Goal: Transaction & Acquisition: Purchase product/service

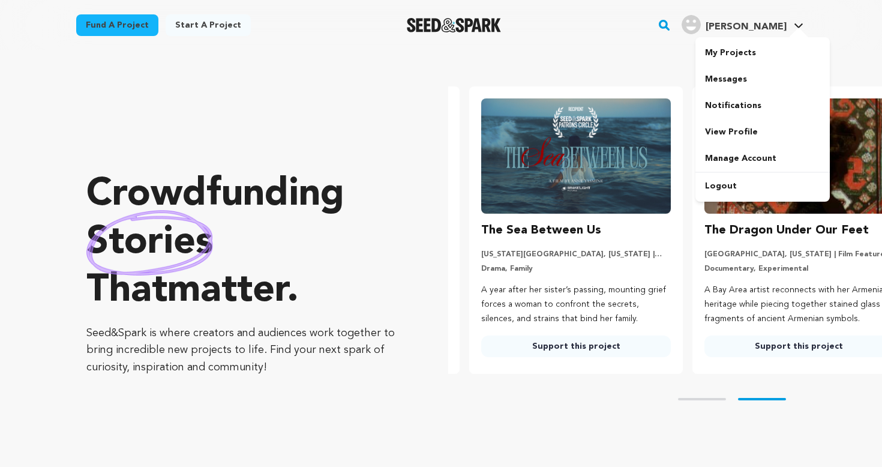
scroll to position [0, 233]
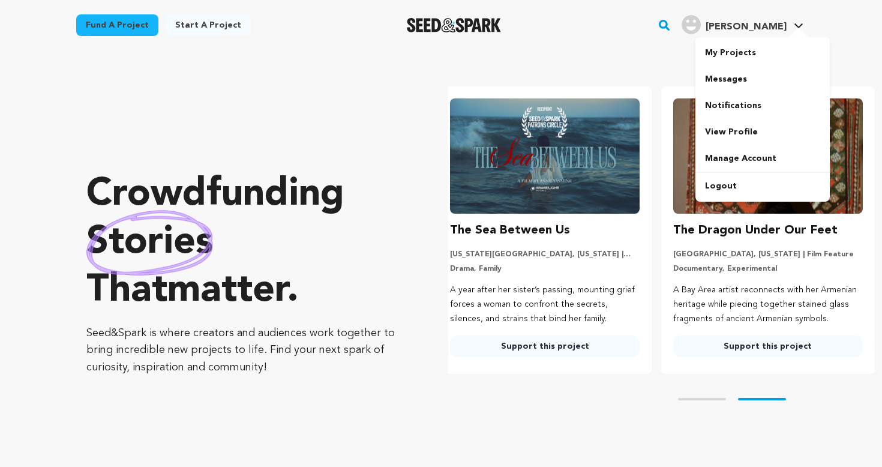
click at [741, 26] on span "[PERSON_NAME]" at bounding box center [745, 27] width 81 height 10
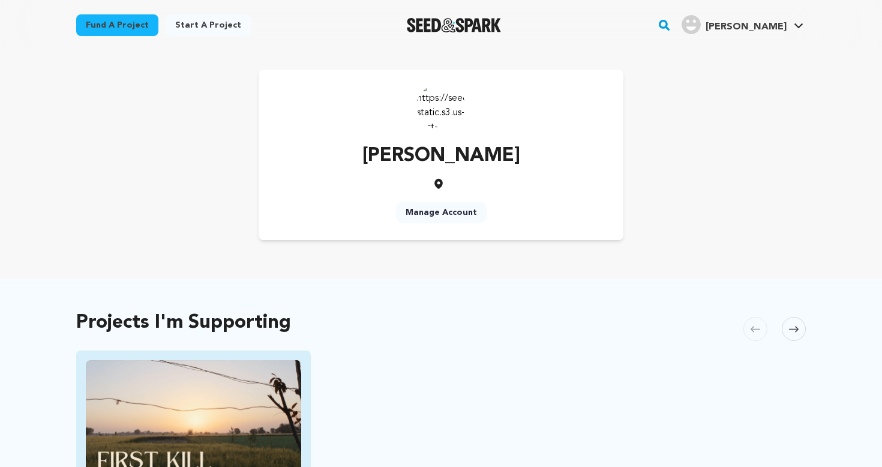
click at [159, 390] on img "Fund First Kill" at bounding box center [193, 420] width 215 height 121
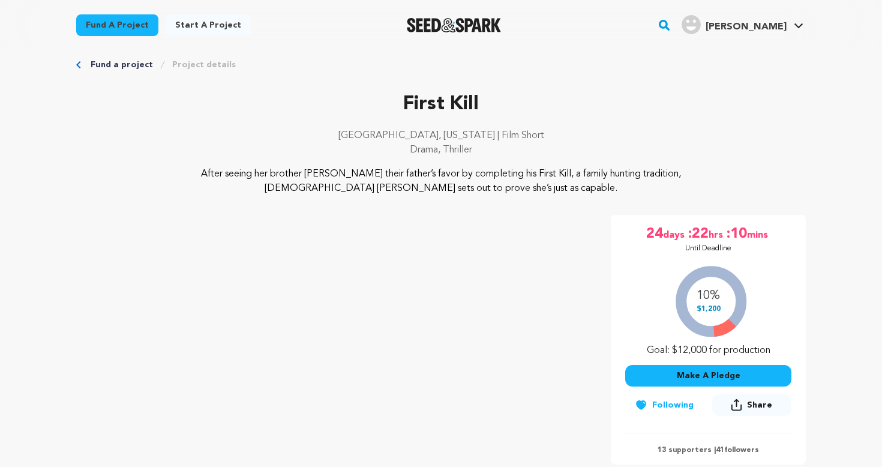
scroll to position [15, 0]
click at [93, 61] on link "Fund a project" at bounding box center [122, 65] width 62 height 12
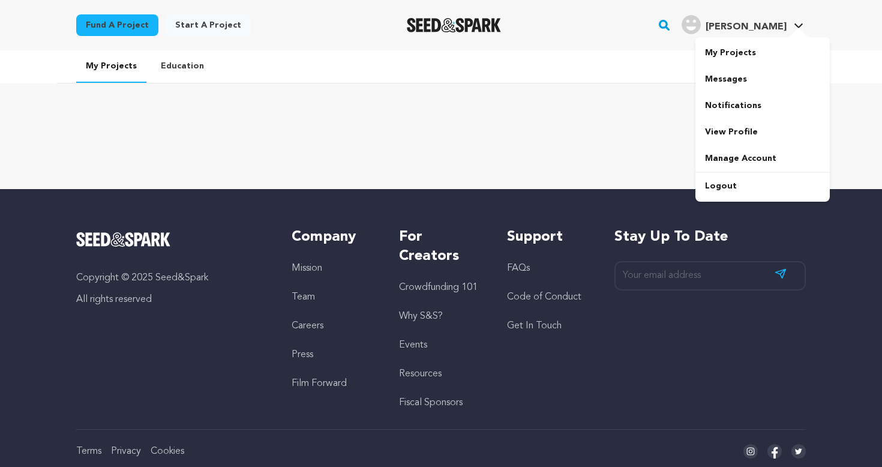
click at [700, 31] on img "Weinhart C.'s Profile" at bounding box center [690, 24] width 19 height 19
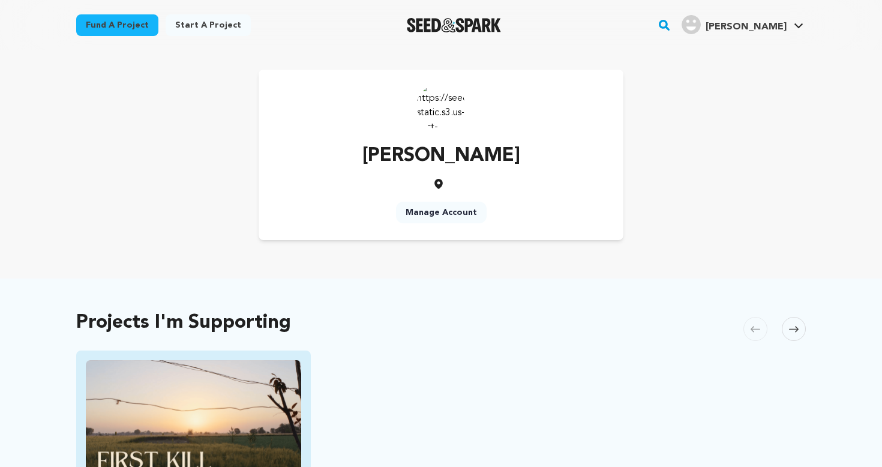
click at [190, 404] on img "Fund First Kill" at bounding box center [193, 420] width 215 height 121
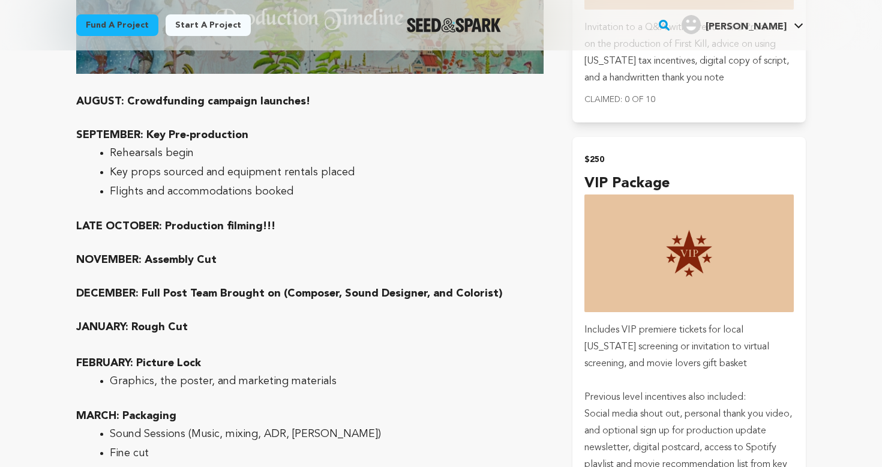
scroll to position [2709, 0]
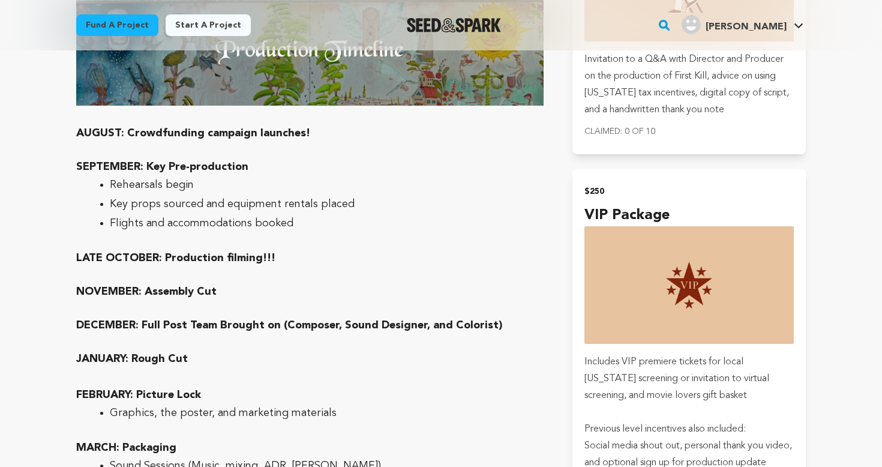
click at [605, 0] on div "Fund a project Start a project Search" at bounding box center [441, 25] width 768 height 50
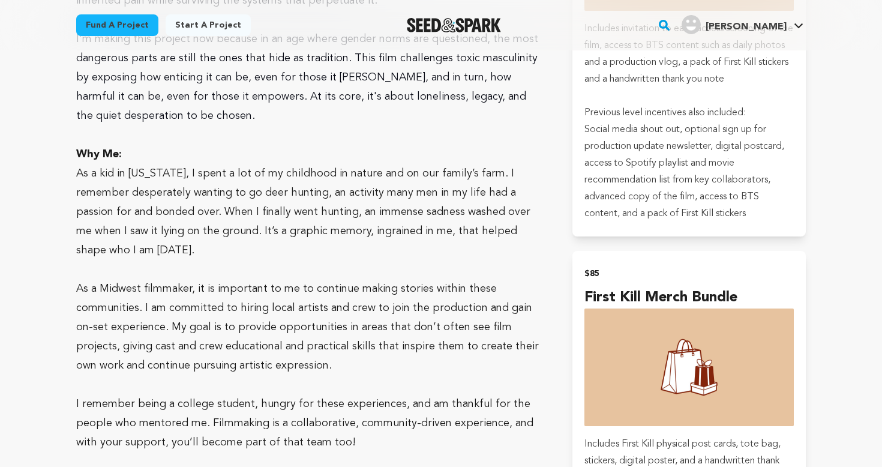
scroll to position [1924, 0]
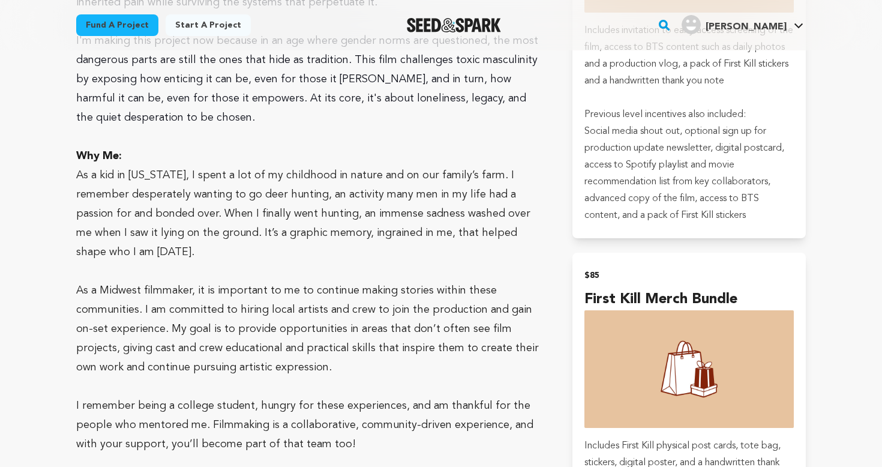
click at [476, 0] on div "Fund a project Start a project Search" at bounding box center [441, 25] width 768 height 50
